Goal: Task Accomplishment & Management: Use online tool/utility

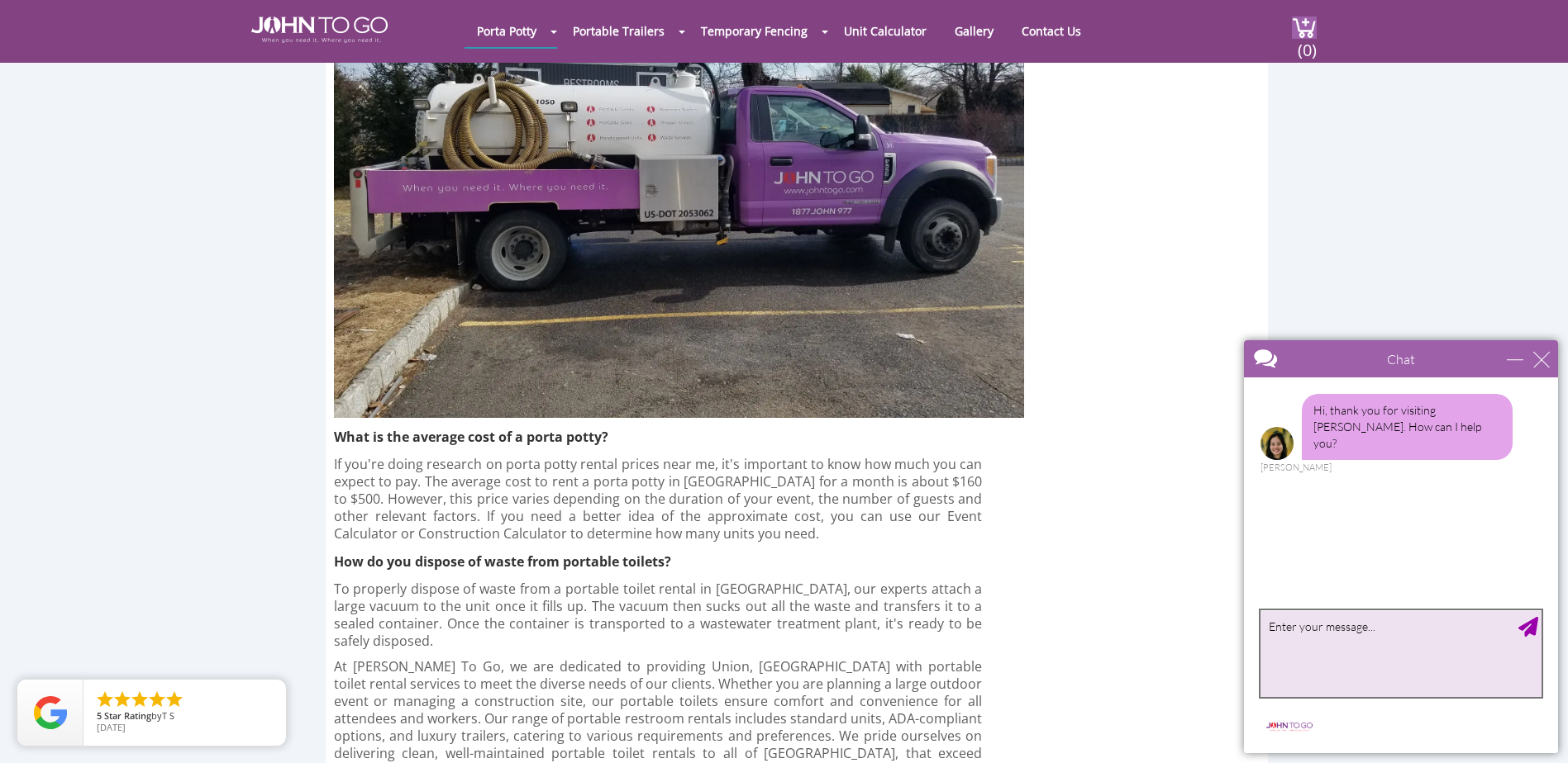
click at [1314, 630] on textarea "type your message" at bounding box center [1401, 653] width 282 height 87
type textarea "Hi, I was interested in renting a porta potty for the next month or two for my …"
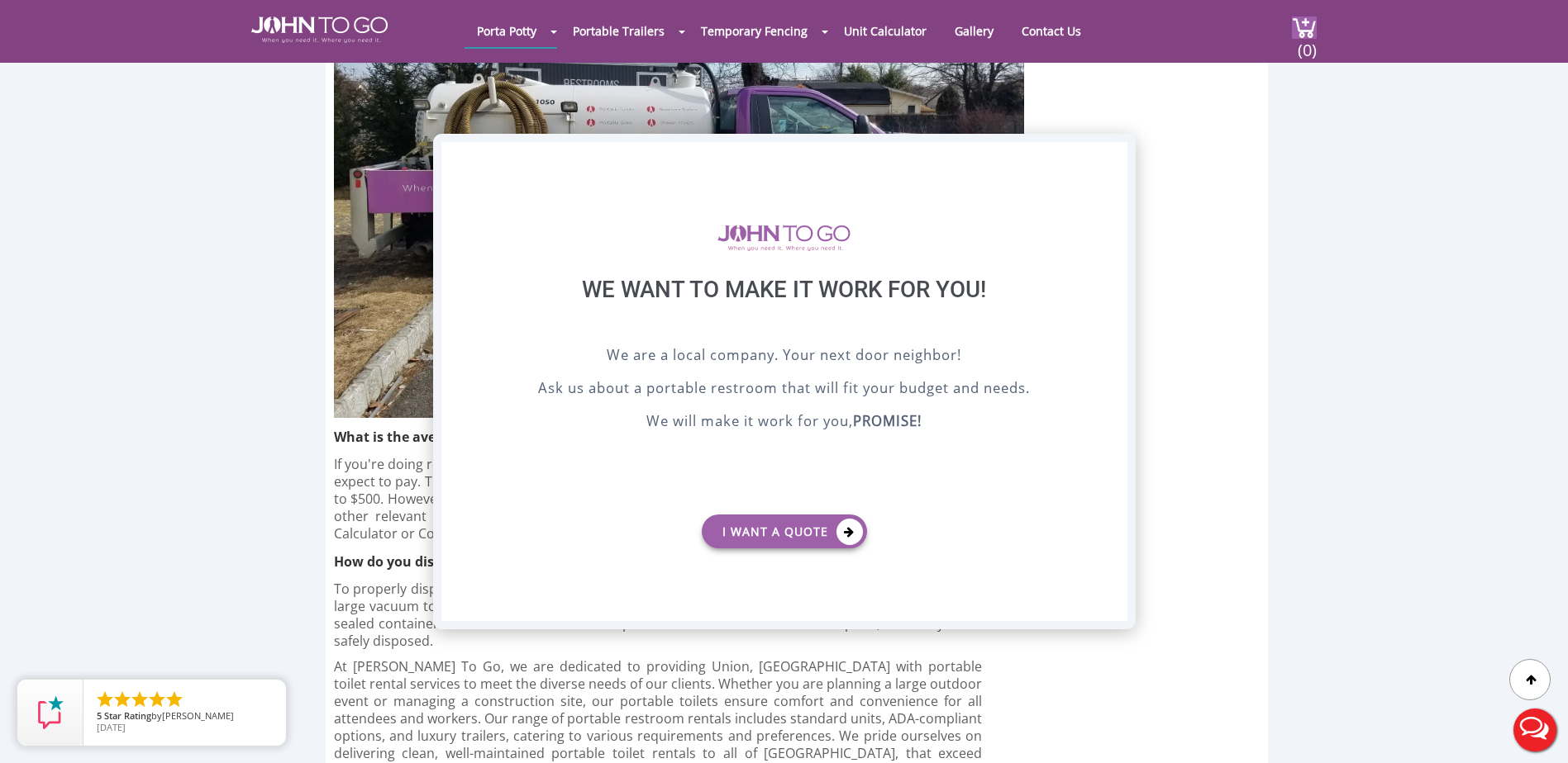
click at [1113, 160] on div "X" at bounding box center [1114, 155] width 26 height 28
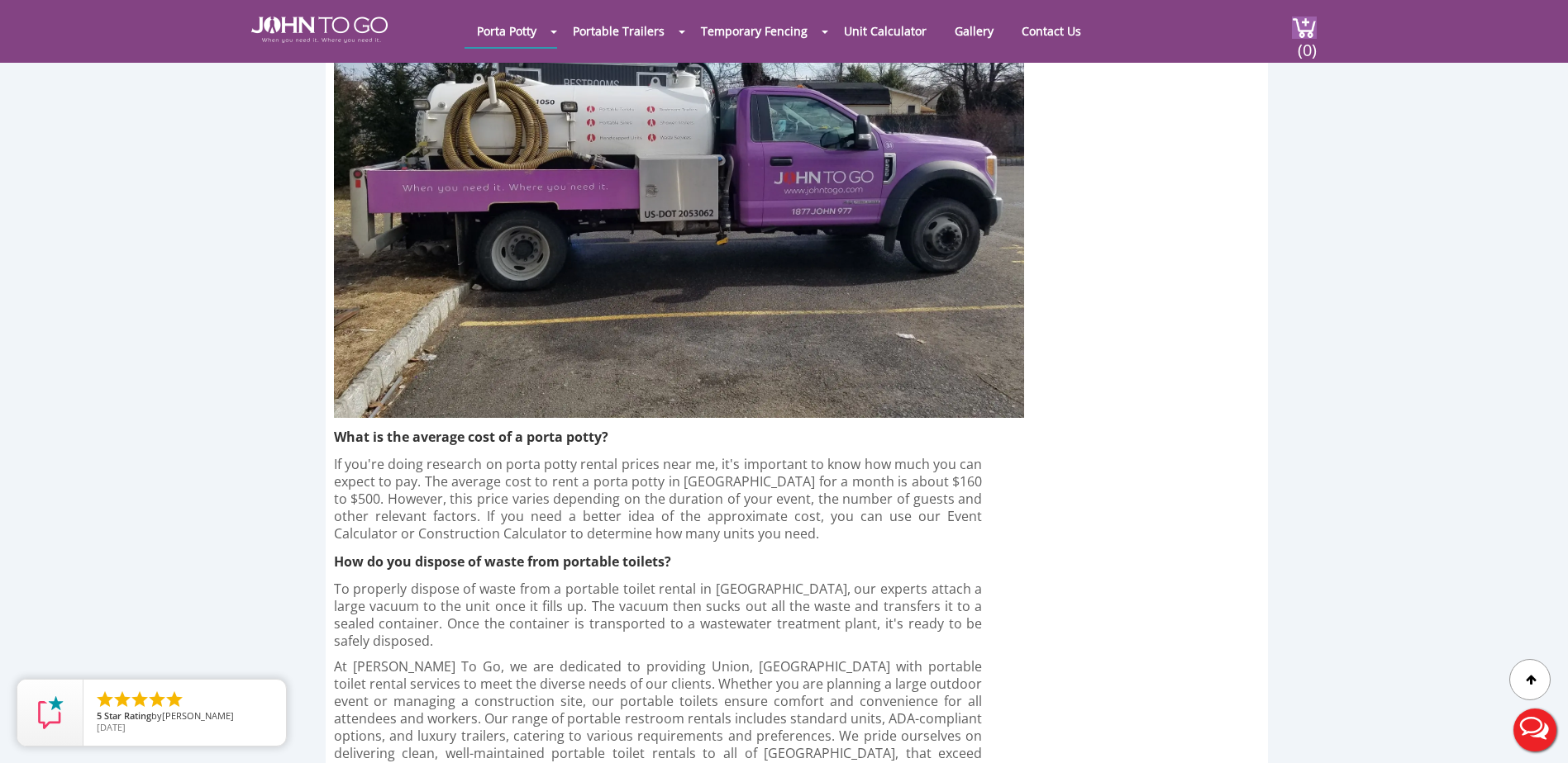
drag, startPoint x: 1528, startPoint y: 732, endPoint x: 1537, endPoint y: 728, distance: 9.8
click at [1530, 733] on button "Live Chat" at bounding box center [1535, 730] width 66 height 66
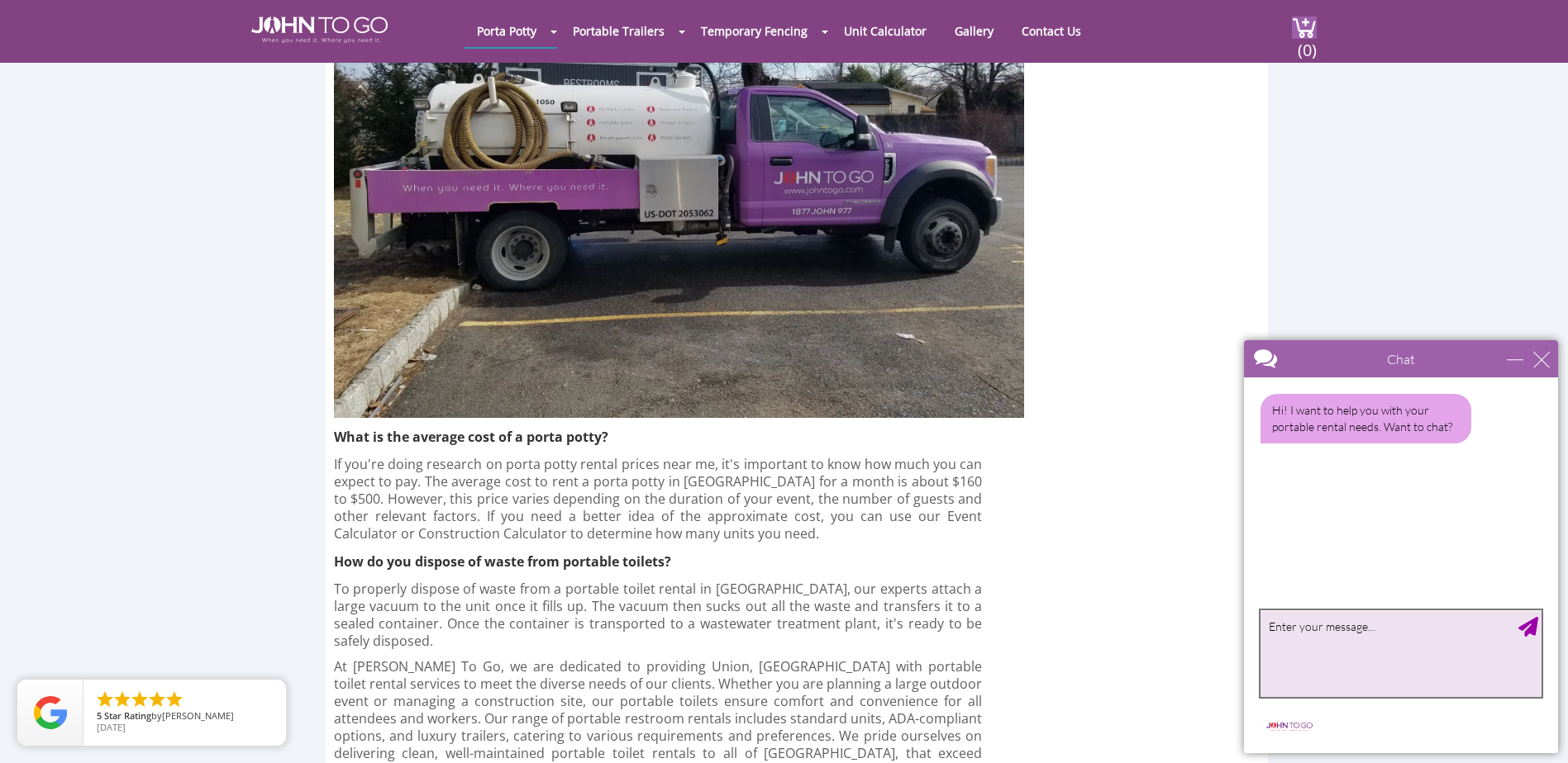
drag, startPoint x: 1307, startPoint y: 633, endPoint x: 1351, endPoint y: 612, distance: 48.8
click at [1312, 630] on textarea "type your message" at bounding box center [1401, 653] width 282 height 87
click at [1330, 638] on textarea "type your message" at bounding box center [1401, 653] width 282 height 87
type textarea "Yes, I'd like a rate quote for a single porta potty for the next month or two."
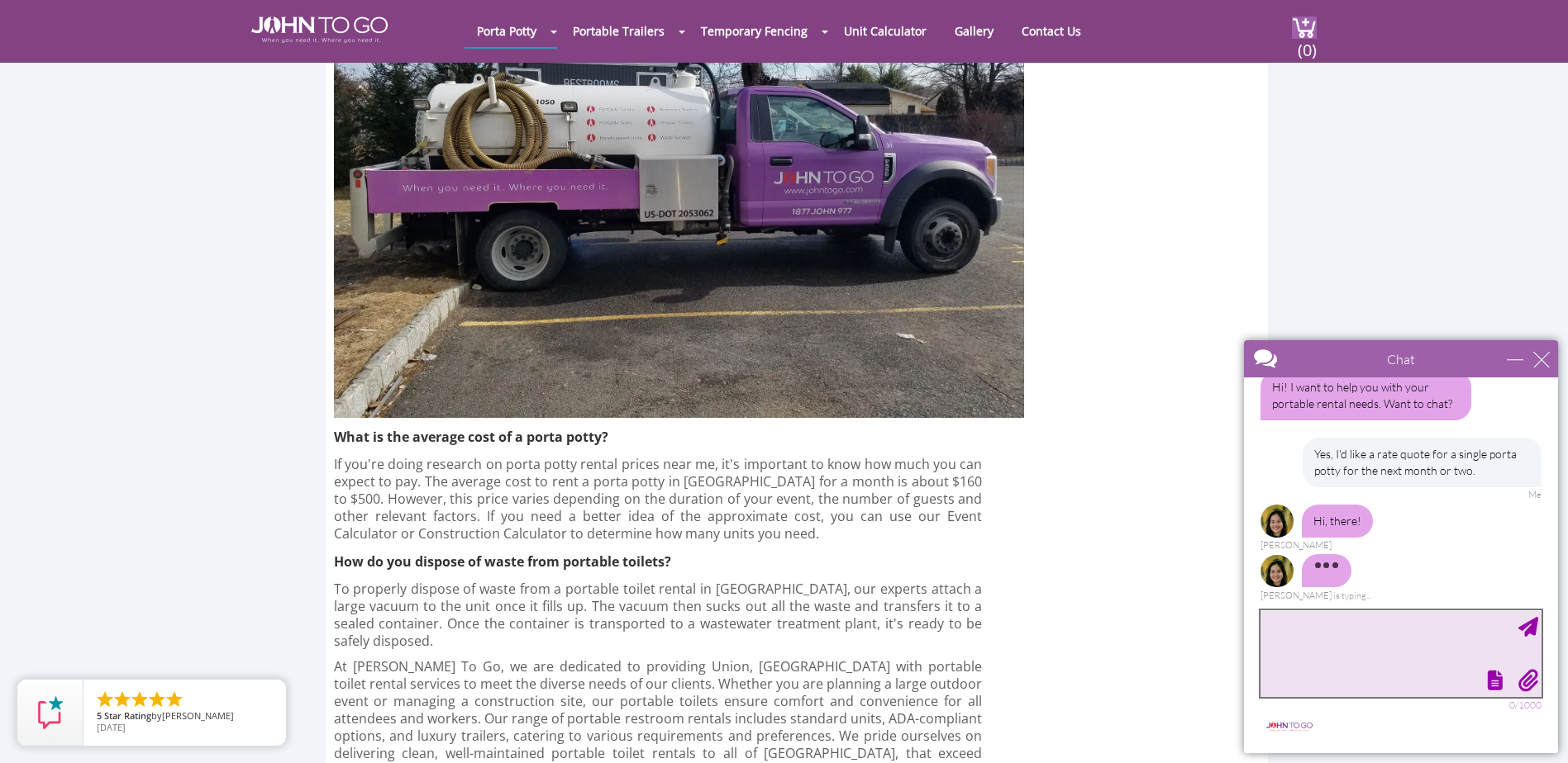
scroll to position [43, 0]
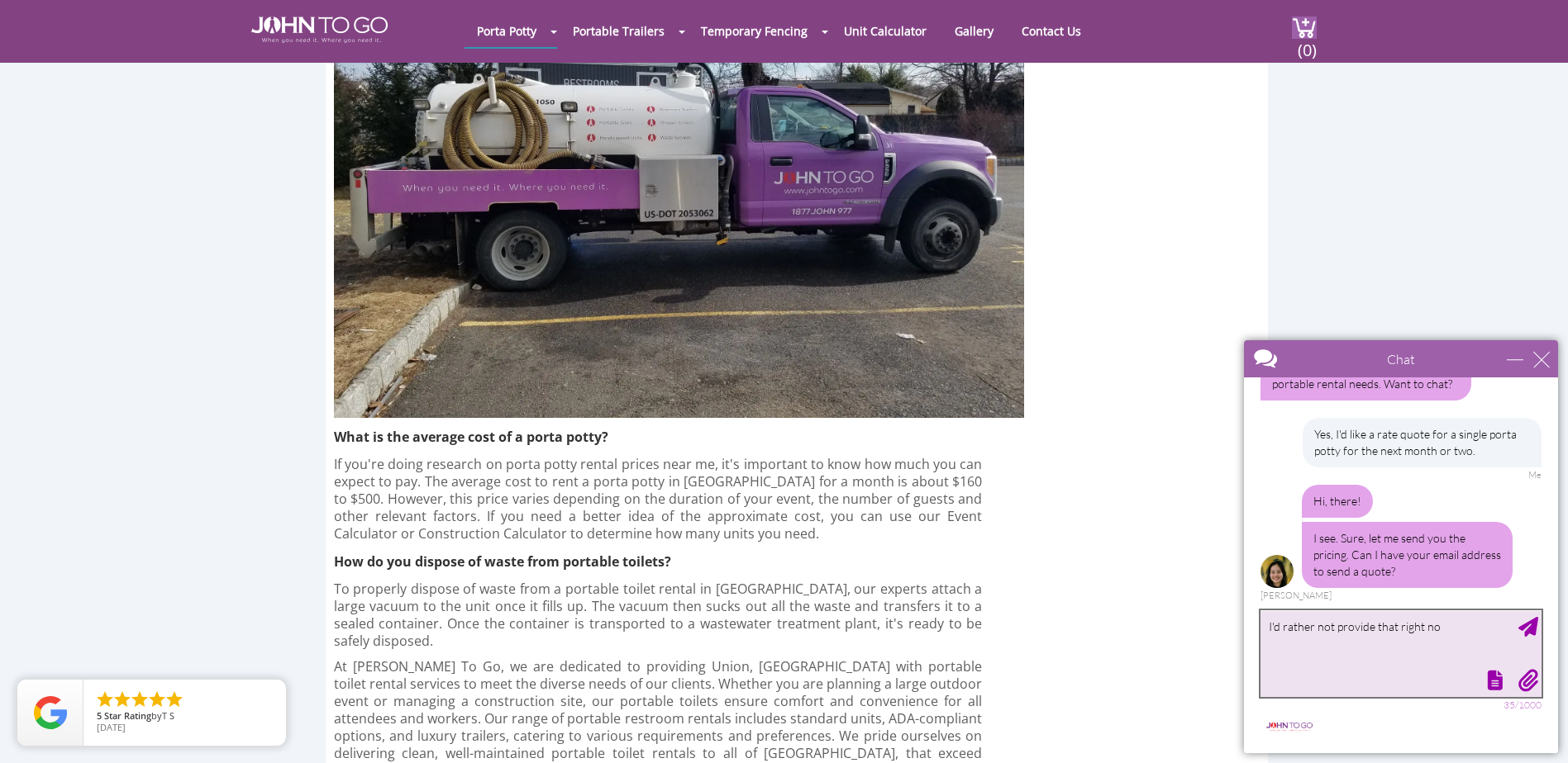
type textarea "I'd rather not provide that right now"
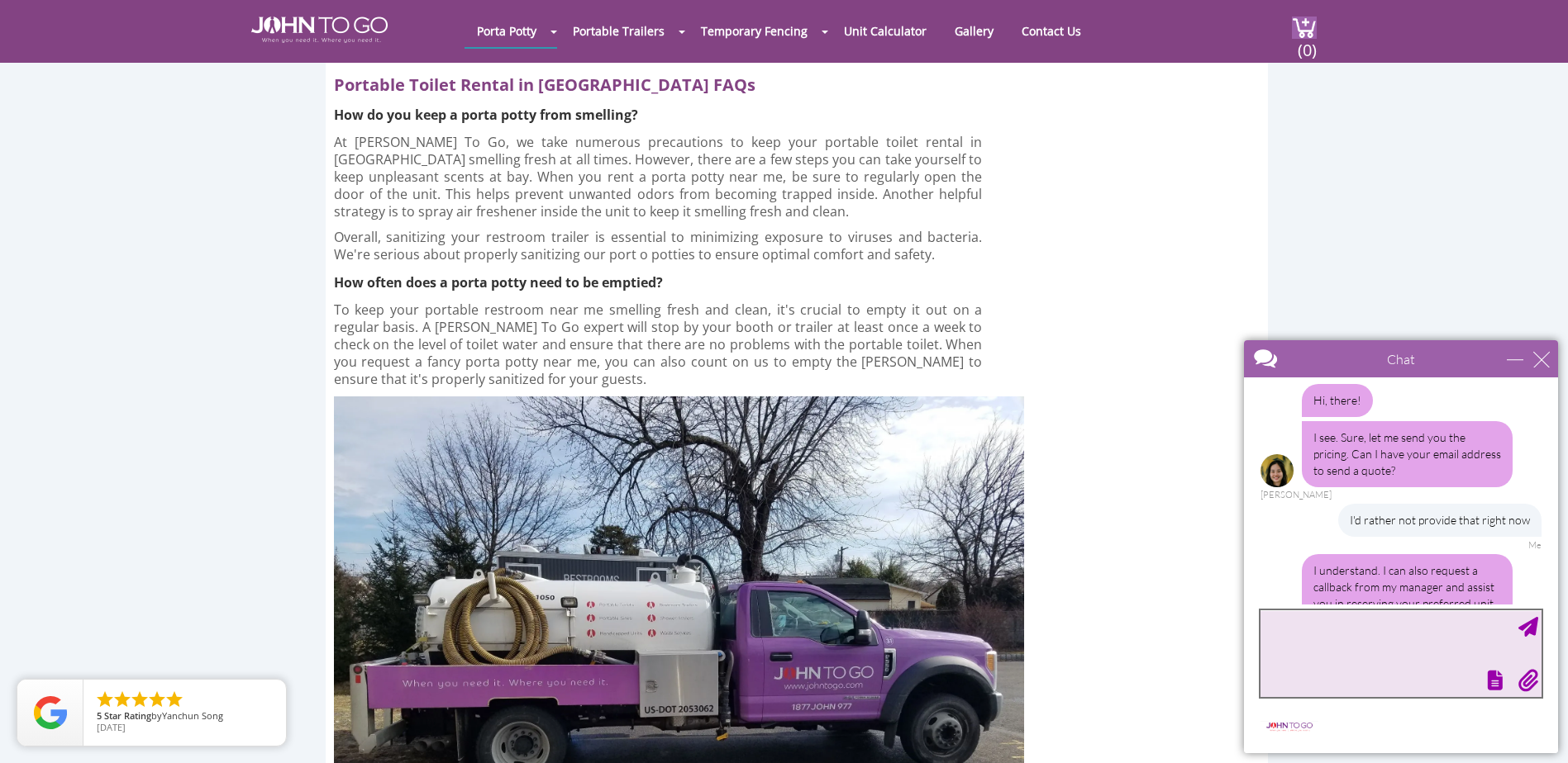
scroll to position [231, 0]
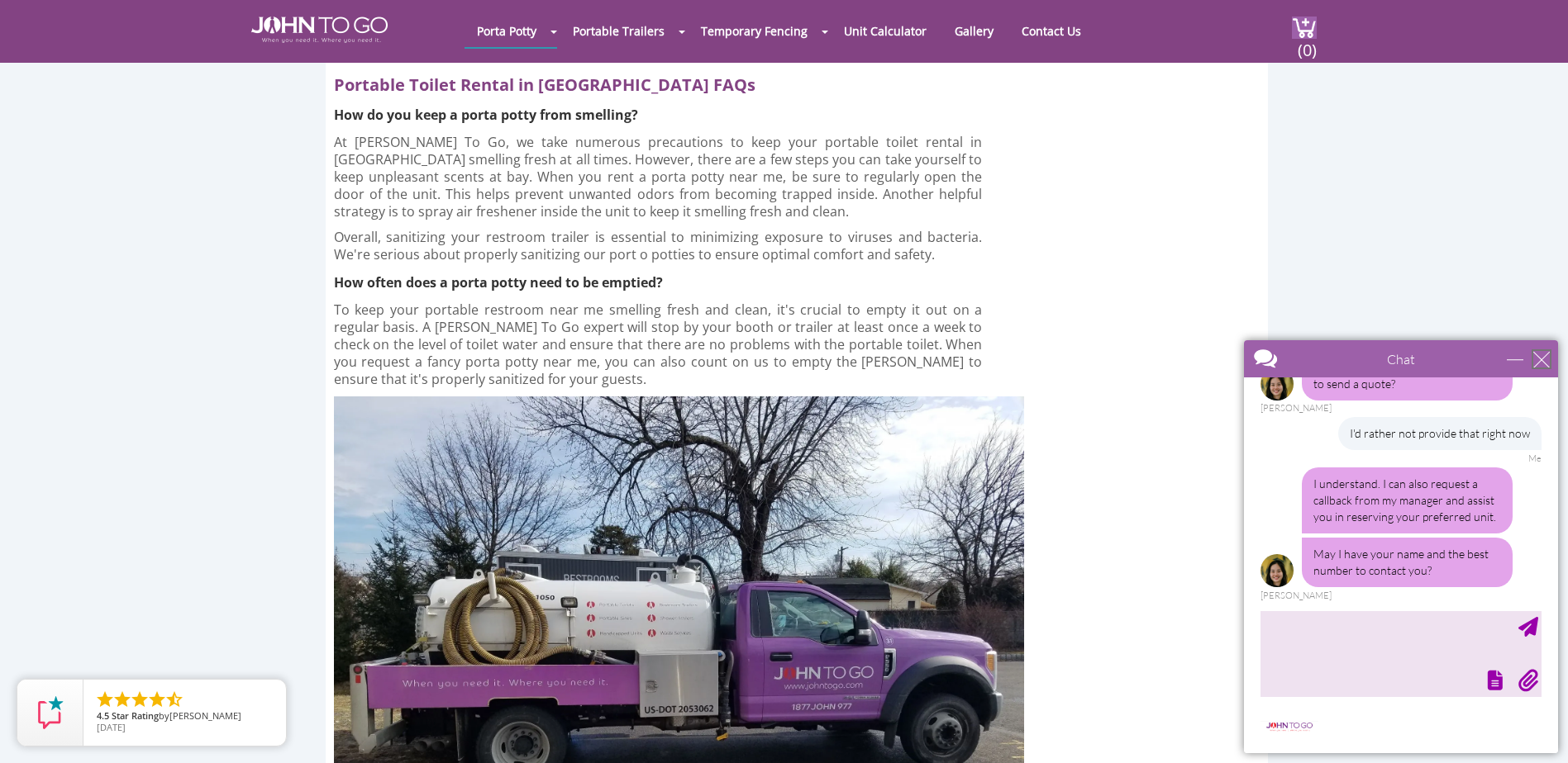
click at [1543, 359] on div "close" at bounding box center [1541, 359] width 16 height 16
type input "Continue Chat"
type input "End Chat"
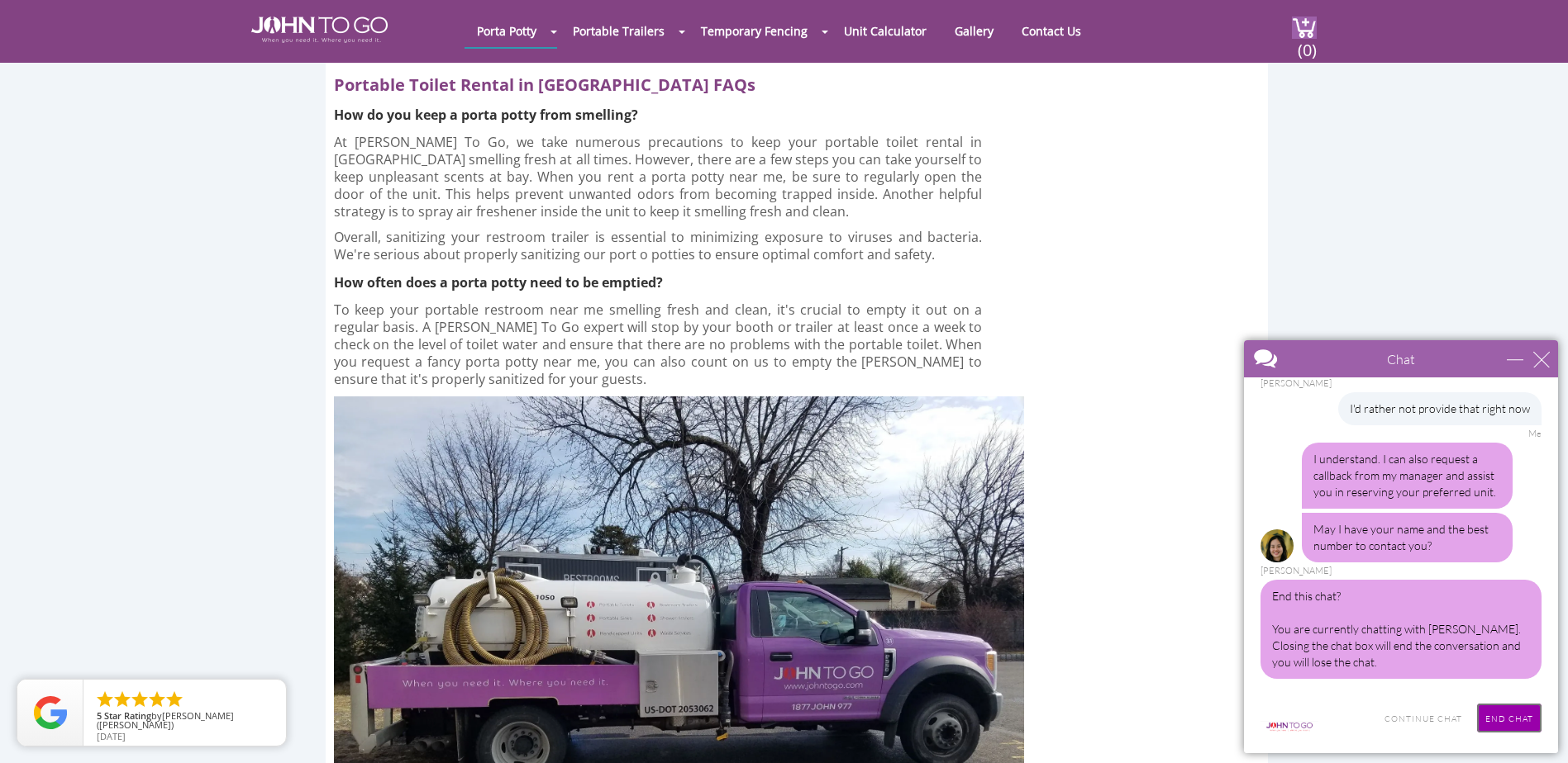
click at [1507, 706] on input "End Chat" at bounding box center [1510, 718] width 65 height 29
